Goal: Task Accomplishment & Management: Complete application form

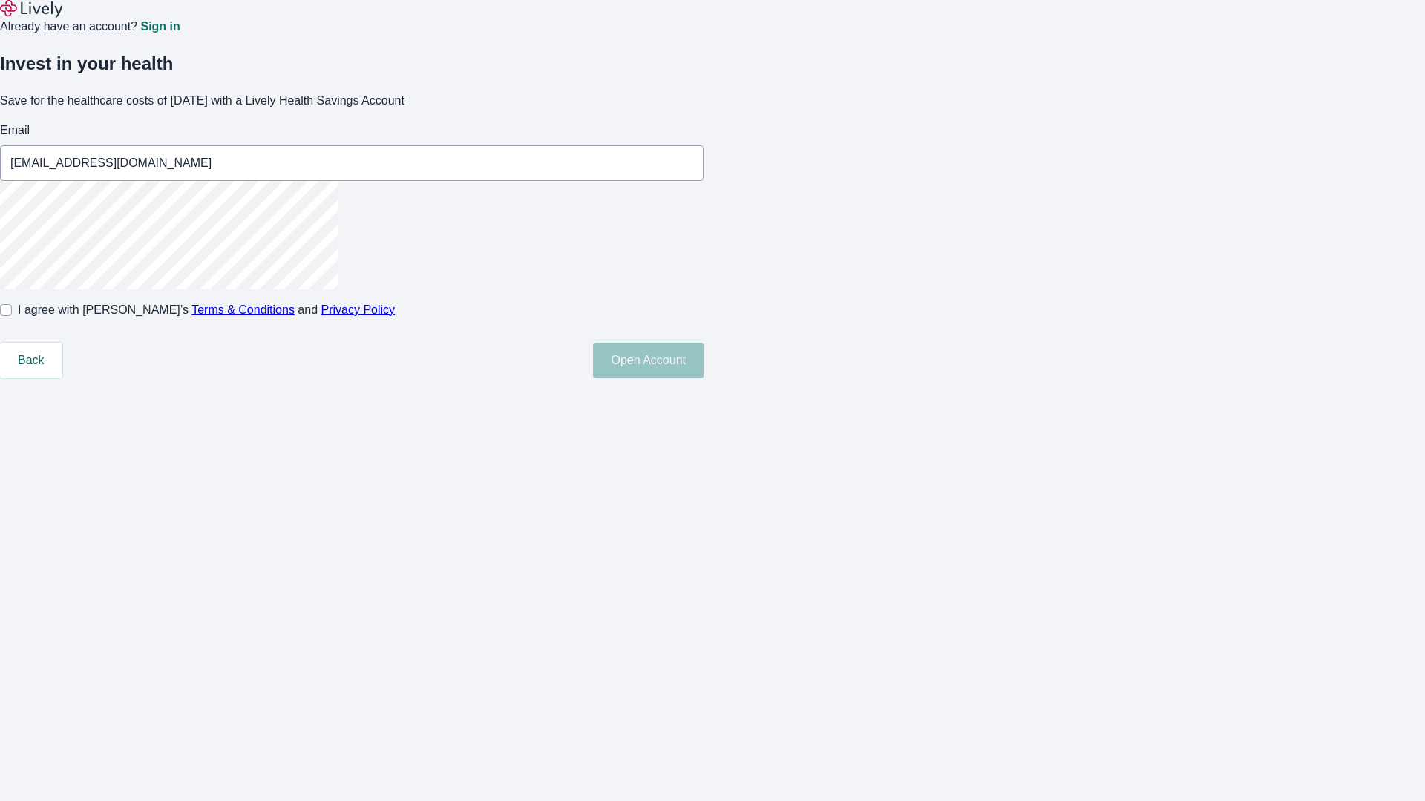
click at [12, 316] on input "I agree with Lively’s Terms & Conditions and Privacy Policy" at bounding box center [6, 310] width 12 height 12
checkbox input "true"
click at [703, 378] on button "Open Account" at bounding box center [648, 361] width 111 height 36
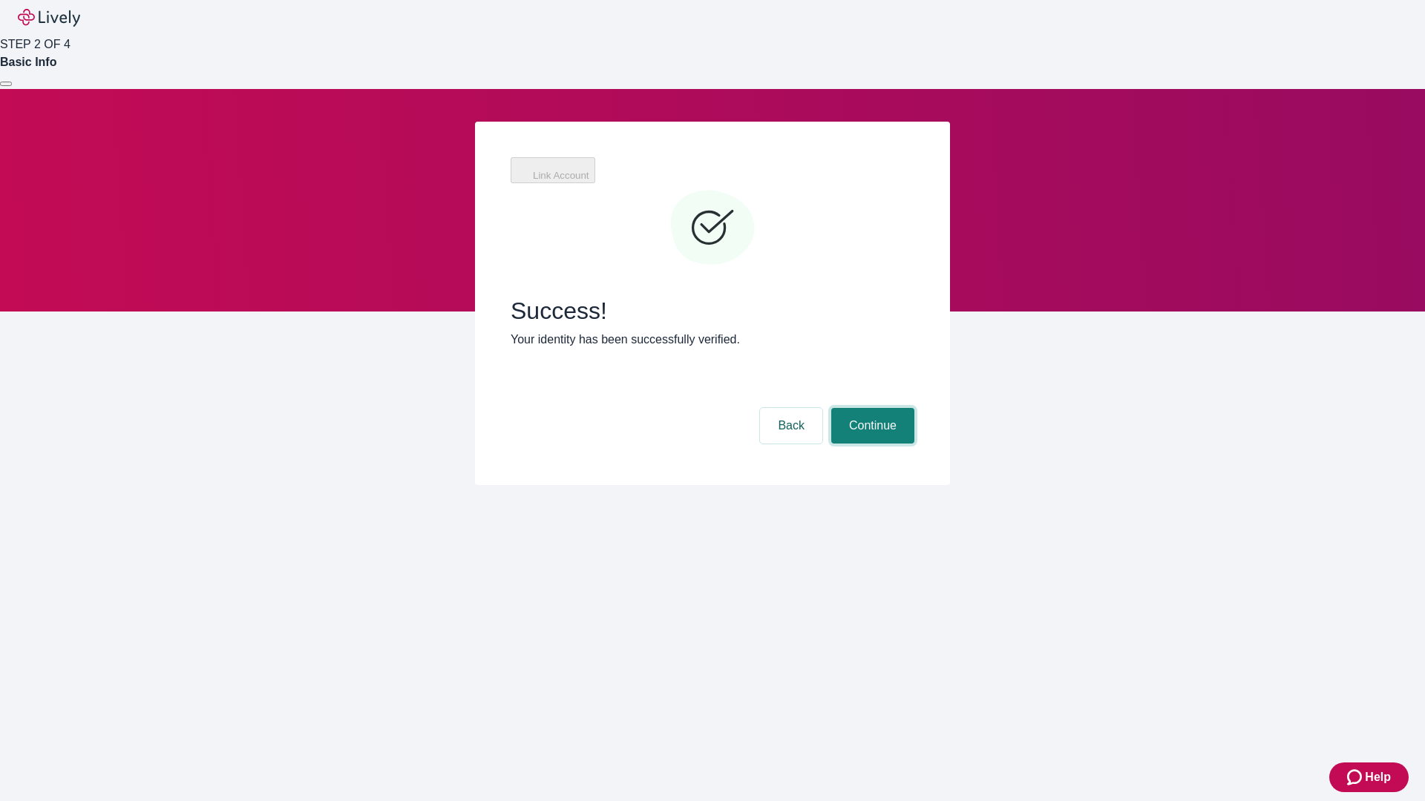
click at [870, 408] on button "Continue" at bounding box center [872, 426] width 83 height 36
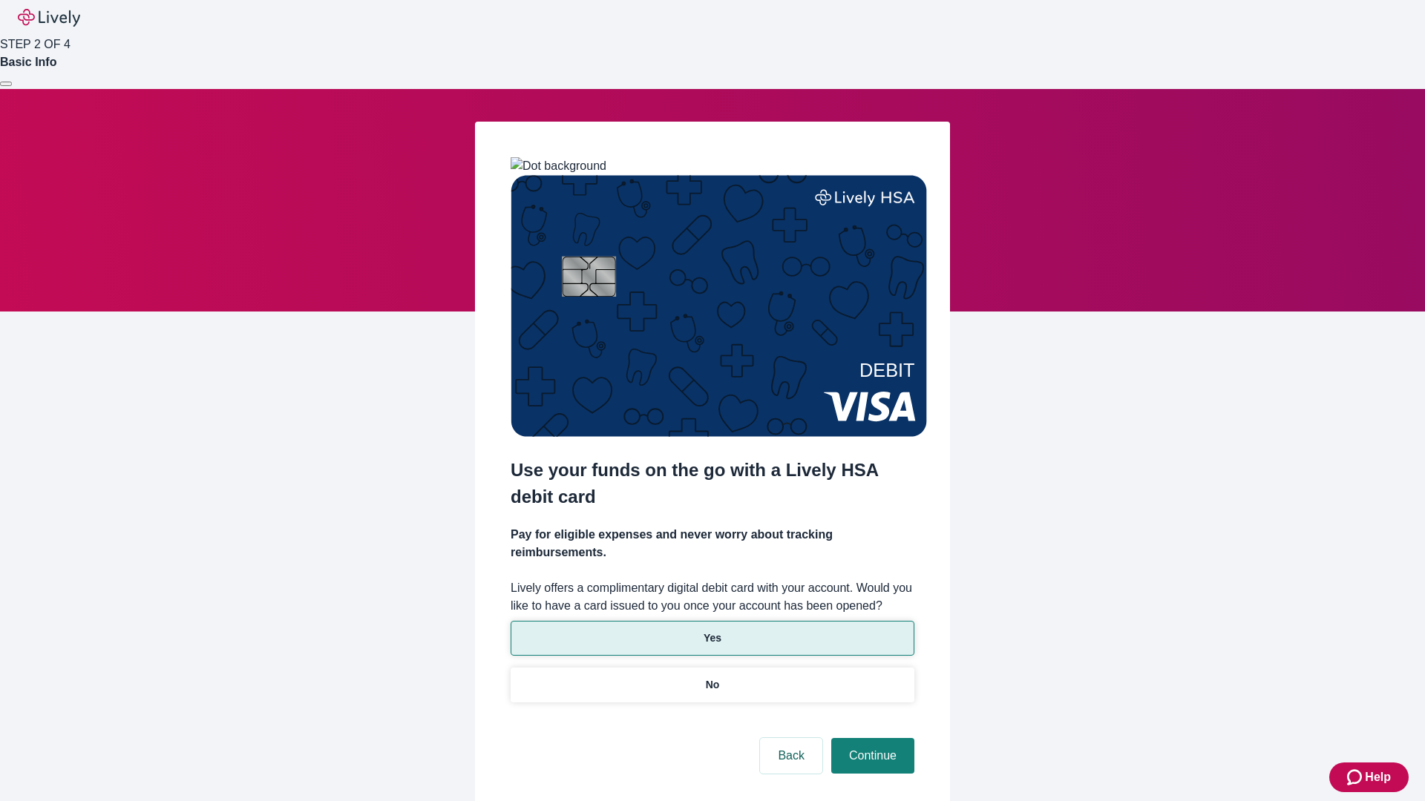
click at [712, 631] on p "Yes" at bounding box center [712, 639] width 18 height 16
click at [870, 738] on button "Continue" at bounding box center [872, 756] width 83 height 36
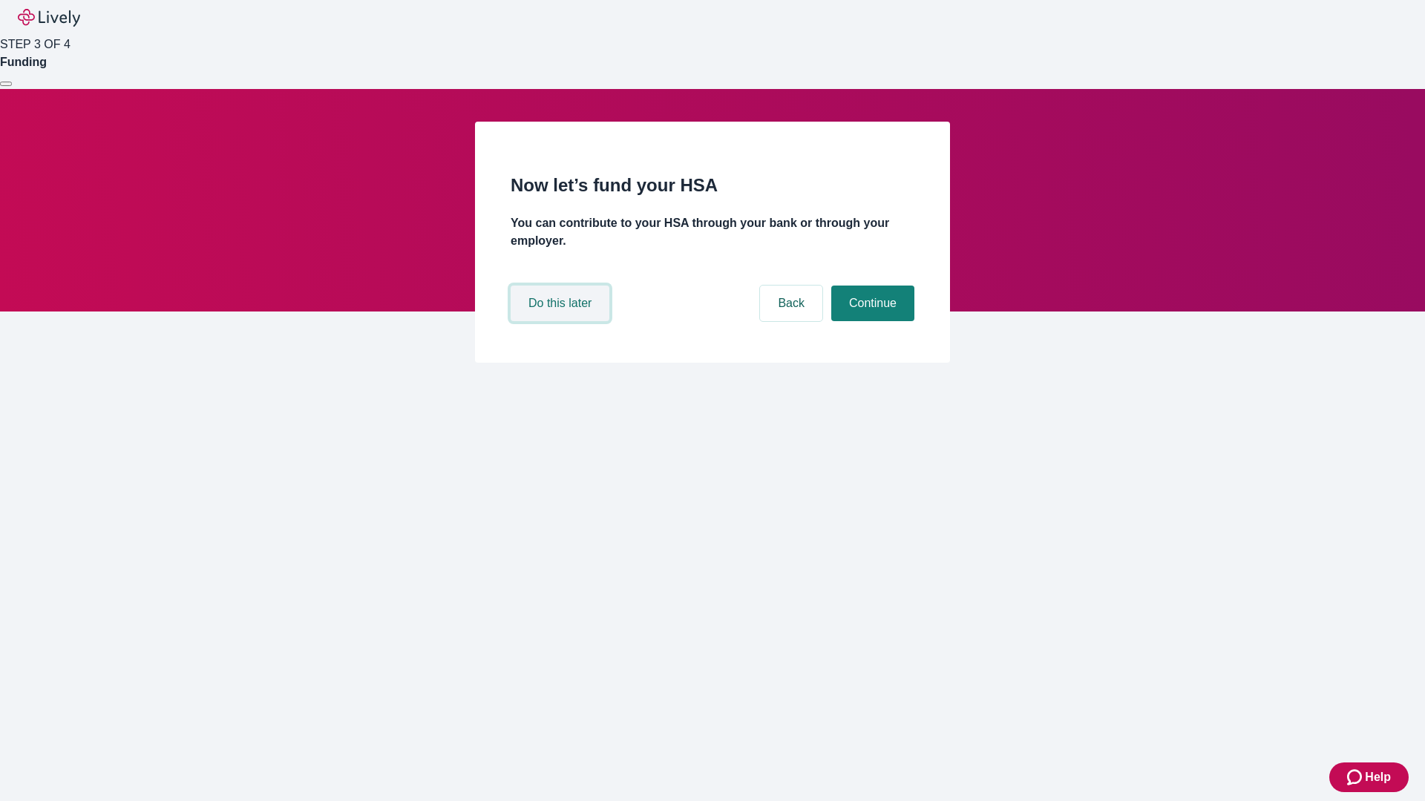
click at [562, 321] on button "Do this later" at bounding box center [559, 304] width 99 height 36
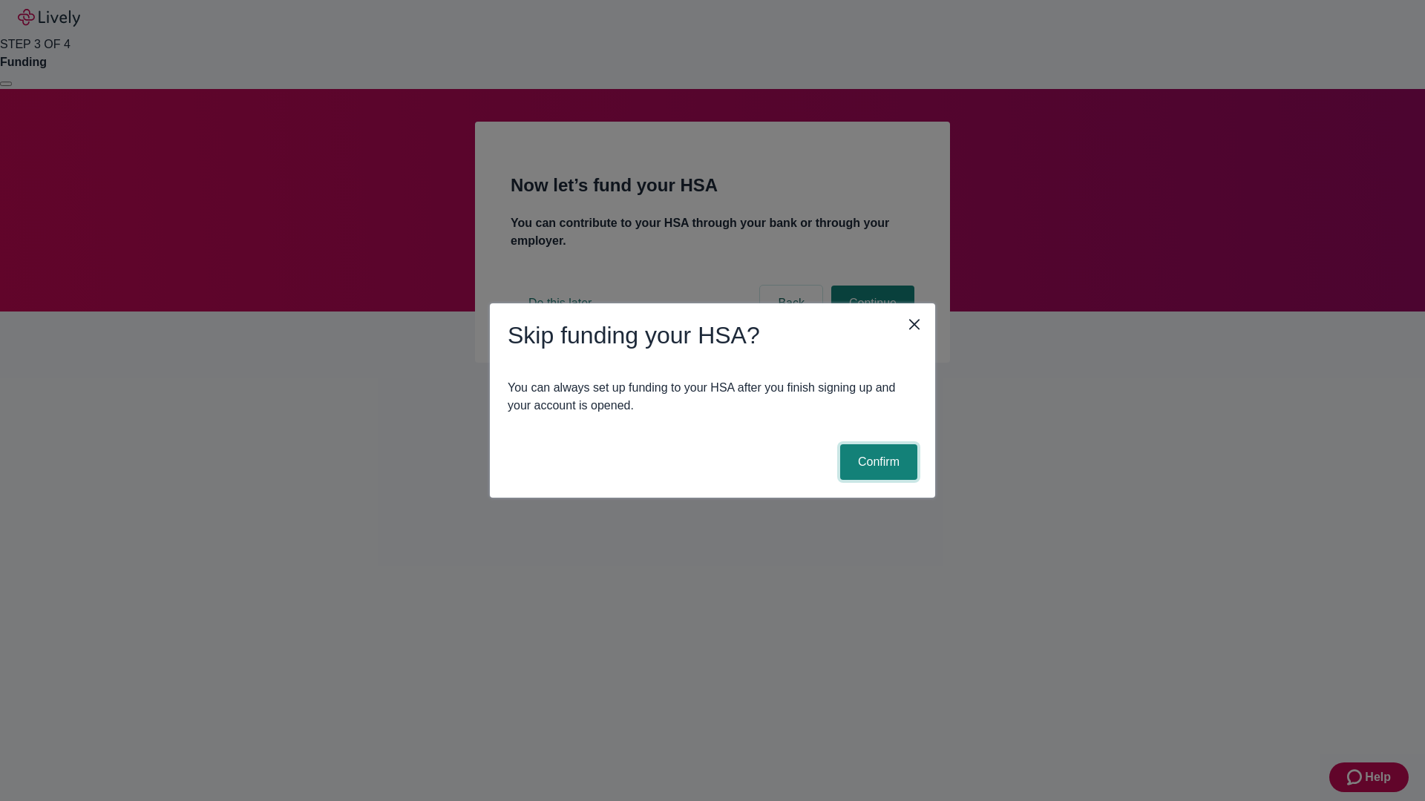
click at [876, 462] on button "Confirm" at bounding box center [878, 462] width 77 height 36
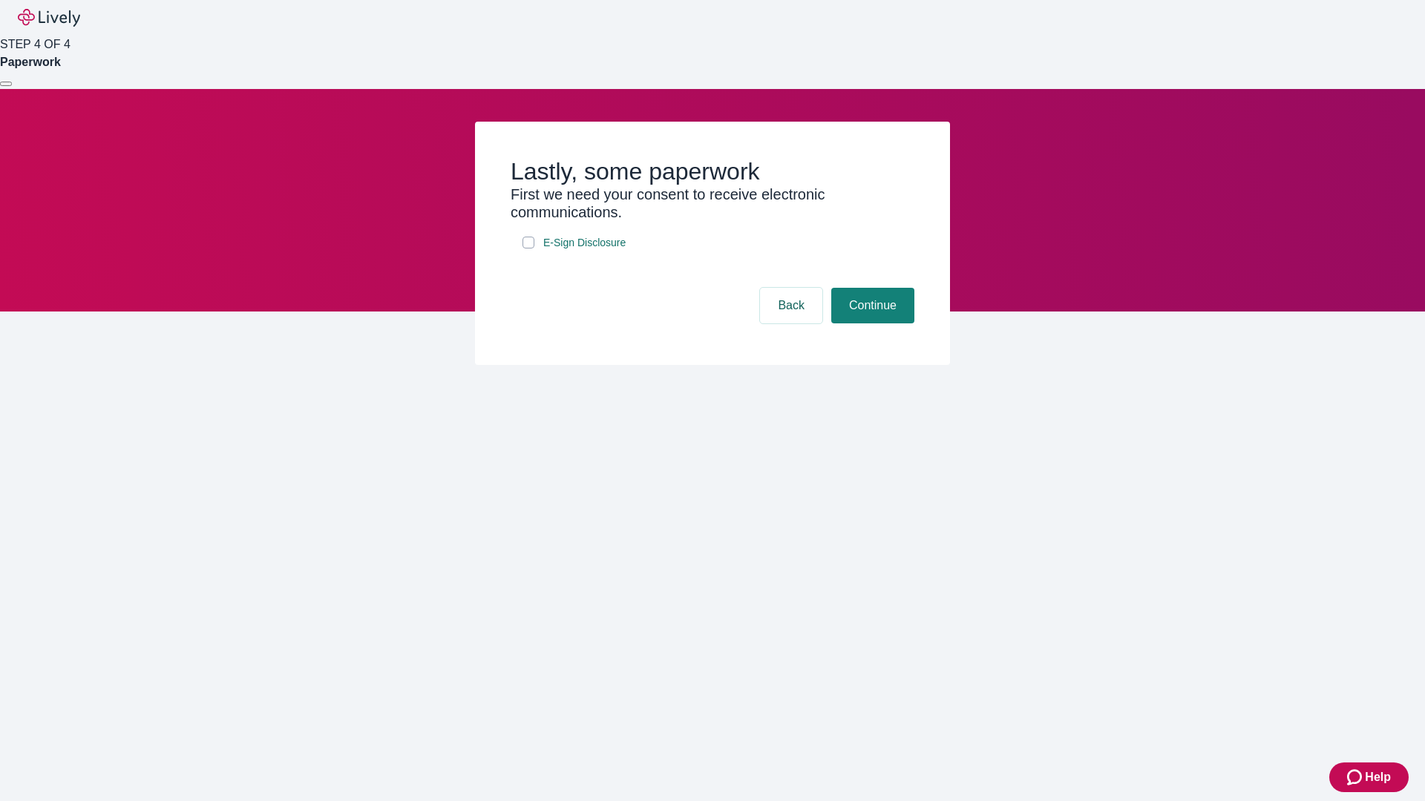
click at [528, 249] on input "E-Sign Disclosure" at bounding box center [528, 243] width 12 height 12
checkbox input "true"
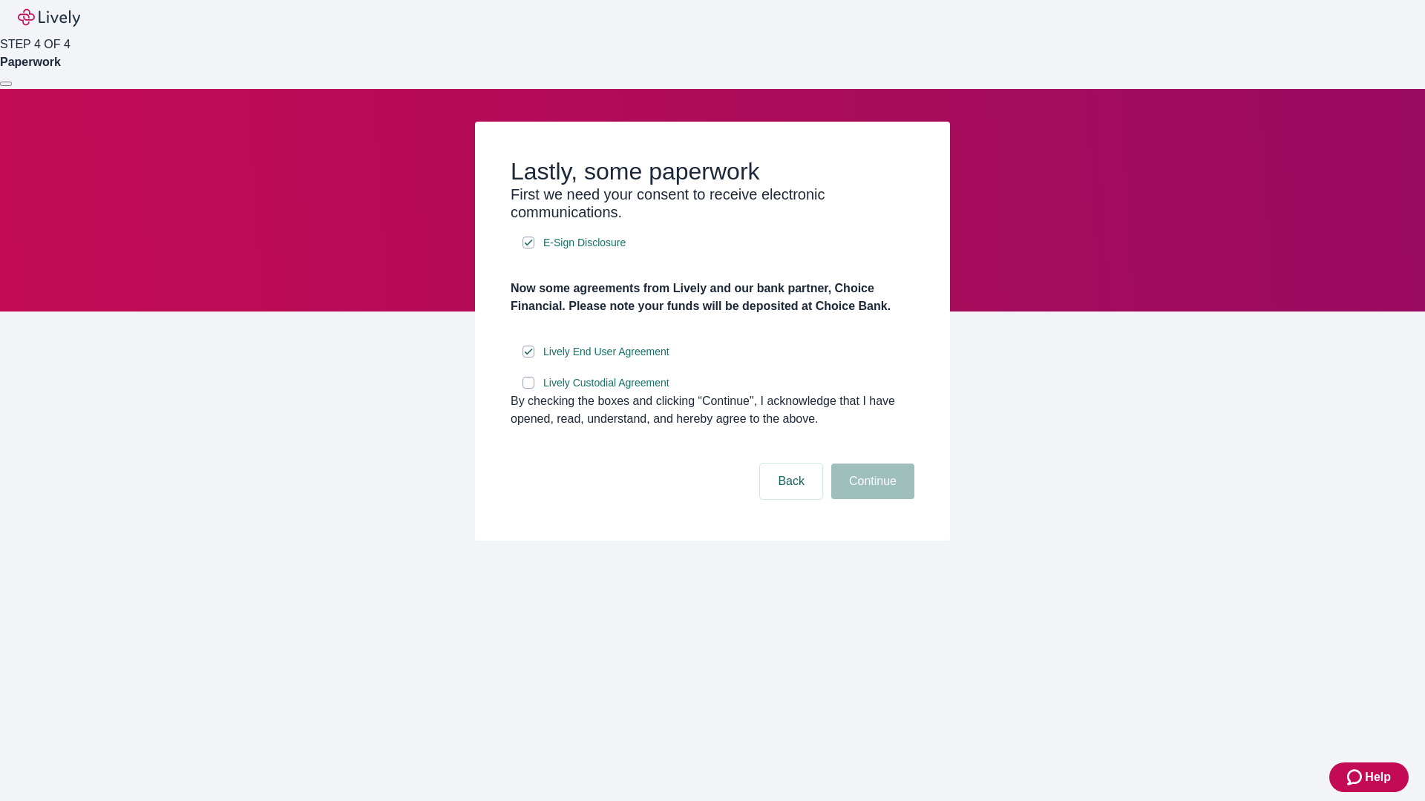
click at [528, 389] on input "Lively Custodial Agreement" at bounding box center [528, 383] width 12 height 12
checkbox input "true"
click at [870, 499] on button "Continue" at bounding box center [872, 482] width 83 height 36
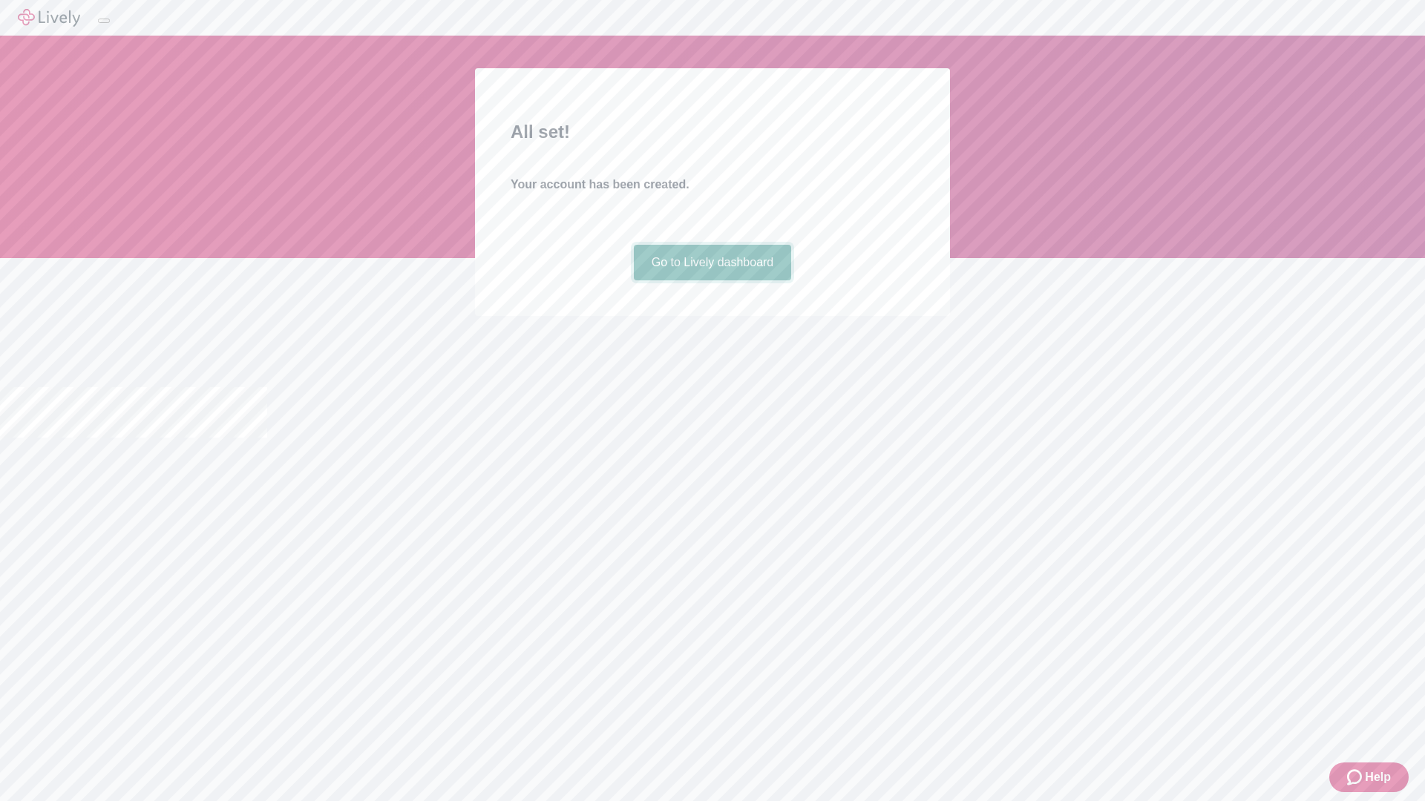
click at [712, 280] on link "Go to Lively dashboard" at bounding box center [713, 263] width 158 height 36
